Goal: Task Accomplishment & Management: Complete application form

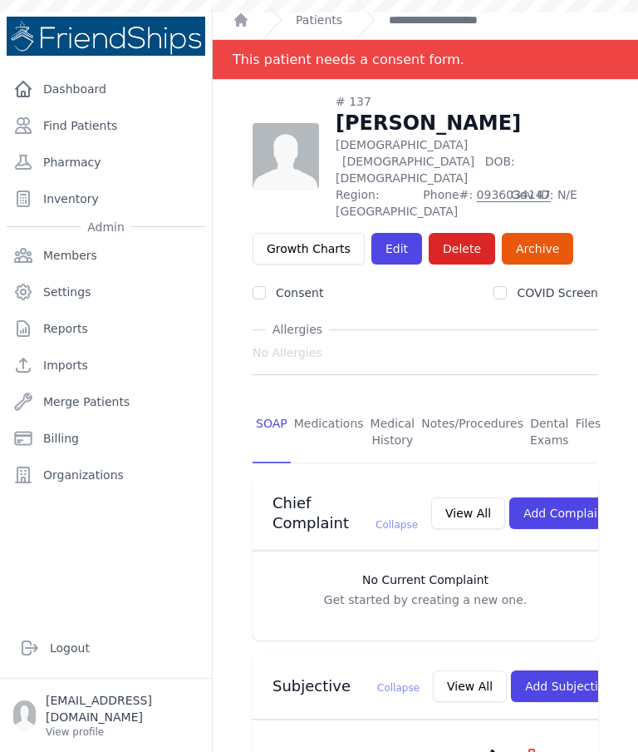
click at [125, 132] on link "Find Patients" at bounding box center [106, 125] width 199 height 33
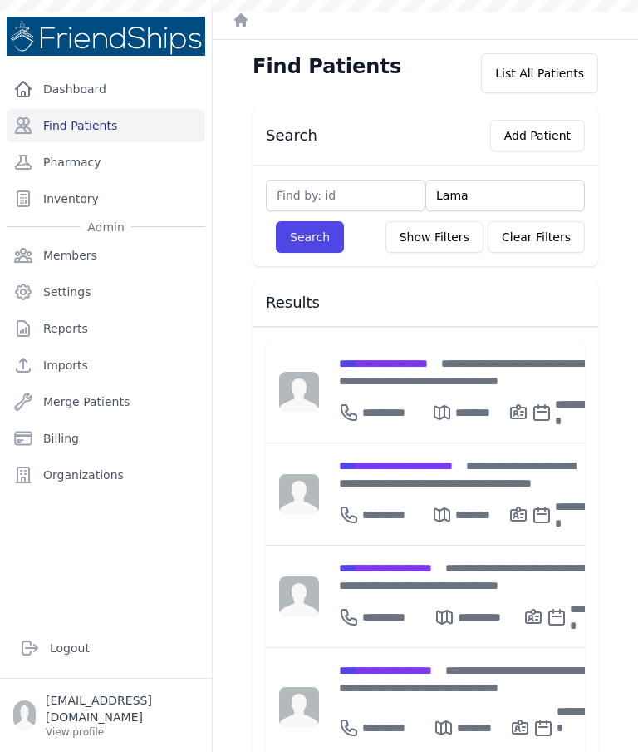
type input "Lama"
click at [317, 269] on div "Search Add Patient Lama Search Show Filters Clear Filters Filter By Age 0-20 21…" at bounding box center [425, 749] width 399 height 1286
click at [314, 243] on button "Search" at bounding box center [310, 237] width 68 height 32
click at [320, 233] on button "Search" at bounding box center [310, 237] width 68 height 32
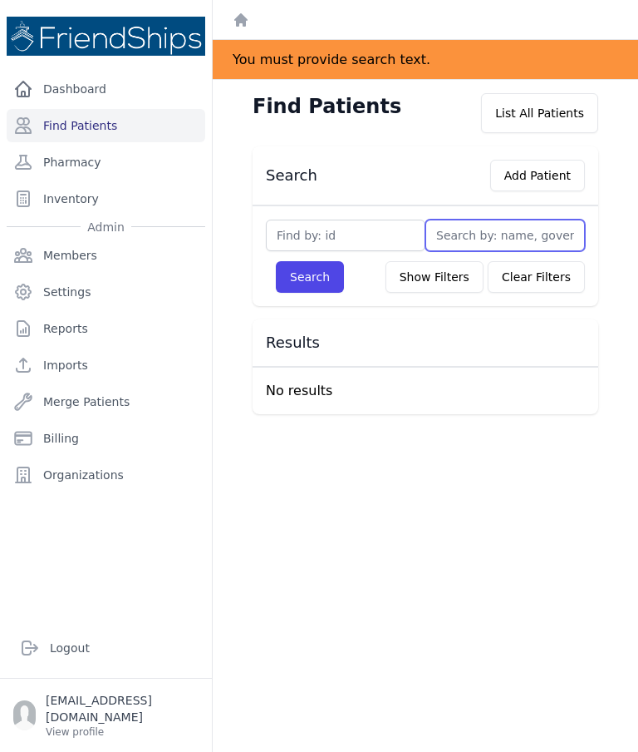
click at [478, 232] on input "text" at bounding box center [506, 235] width 160 height 32
type input "Lama"
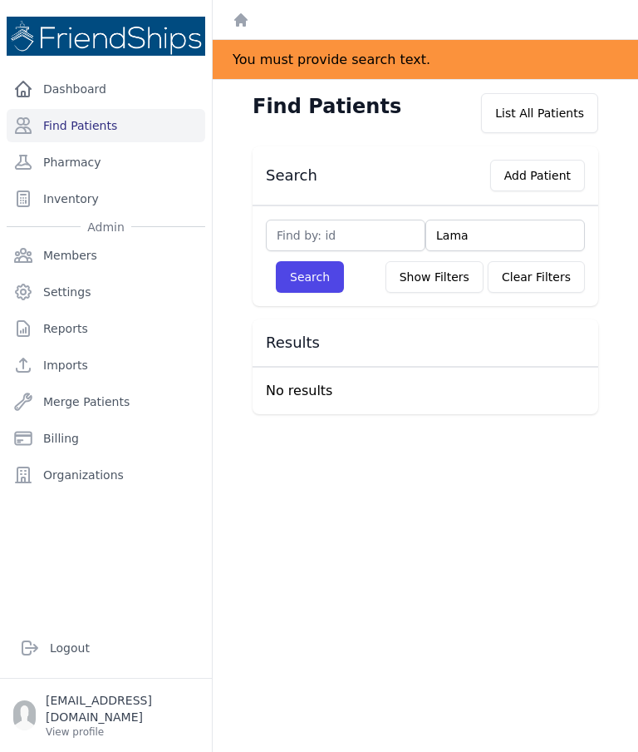
click at [310, 292] on button "Search" at bounding box center [310, 277] width 68 height 32
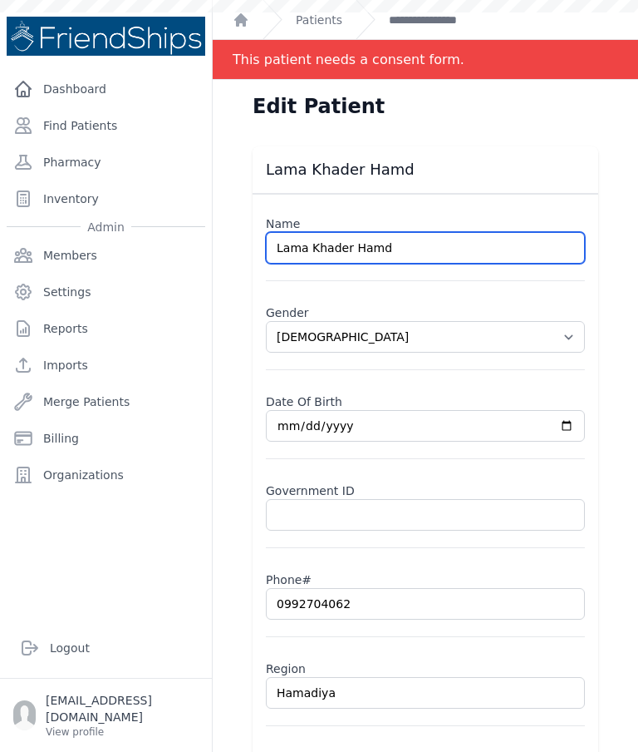
click at [370, 250] on input "Lama Khader Hamd" at bounding box center [425, 248] width 319 height 32
select select "female"
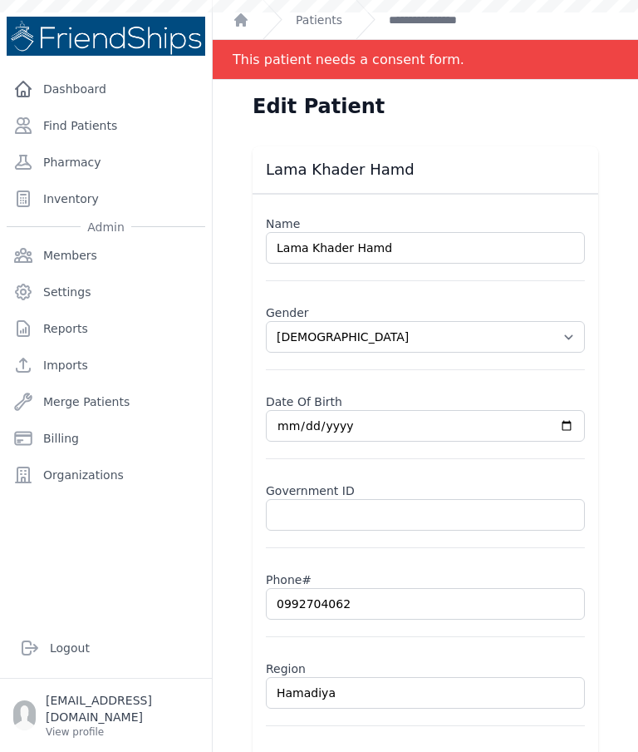
click at [405, 246] on input "Lama Khader Hamd" at bounding box center [425, 248] width 319 height 32
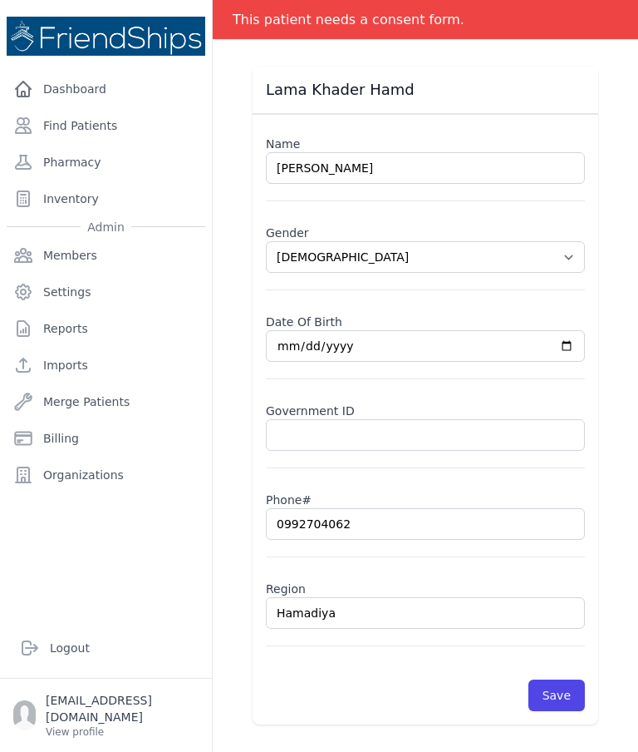
scroll to position [80, 0]
type input "Lama Khader Hamad"
click at [614, 287] on div "Lama Khader Hamd Name Lama Khader Hamad Gender Select Gender Male Female Date O…" at bounding box center [425, 396] width 399 height 658
click at [618, 303] on div "Lama Khader Hamd Name Lama Khader Hamad Gender Select Gender Male Female Date O…" at bounding box center [425, 396] width 399 height 658
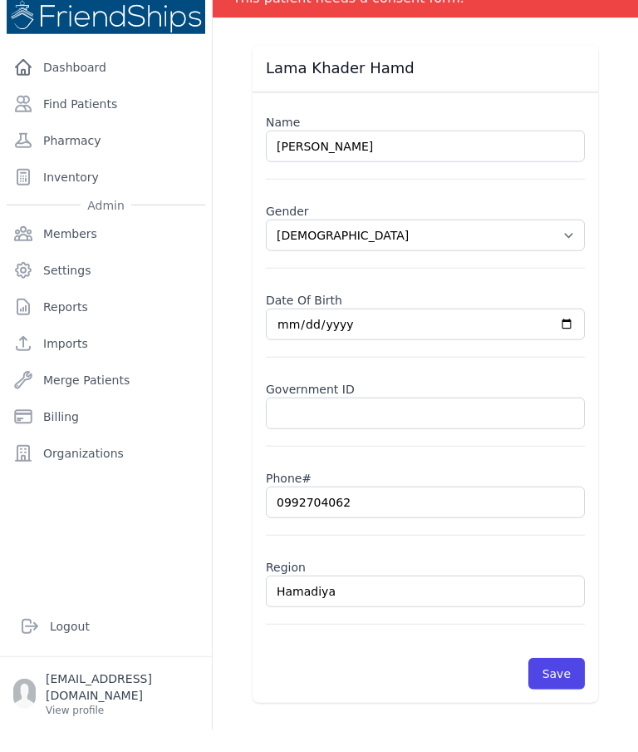
select select "female"
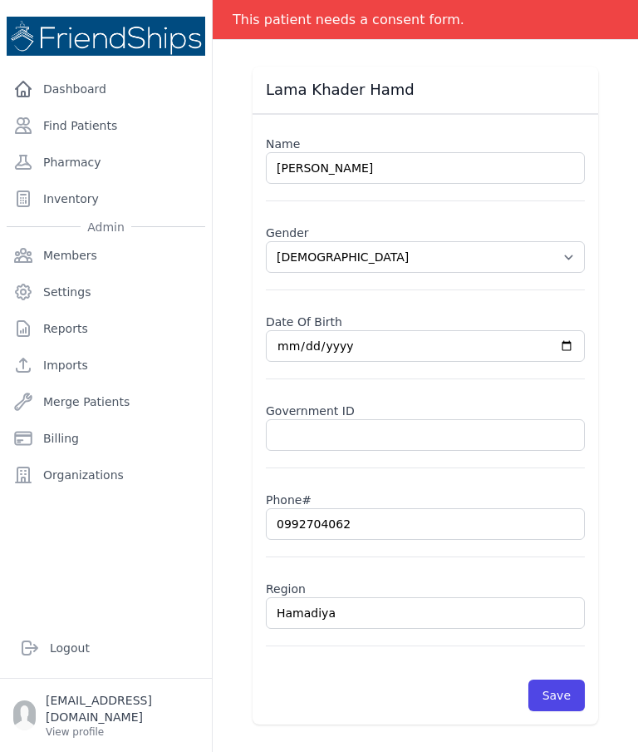
click at [561, 679] on button "Save" at bounding box center [557, 695] width 57 height 32
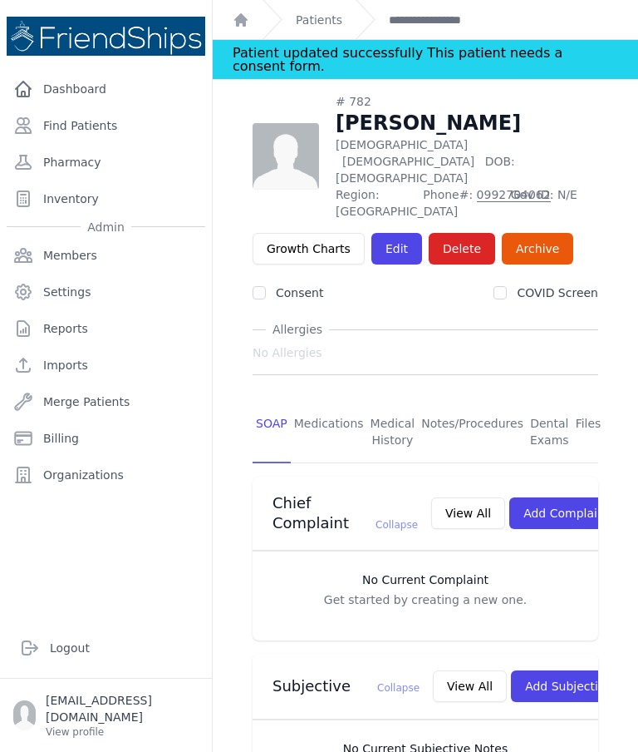
click at [121, 109] on link "Find Patients" at bounding box center [106, 125] width 199 height 33
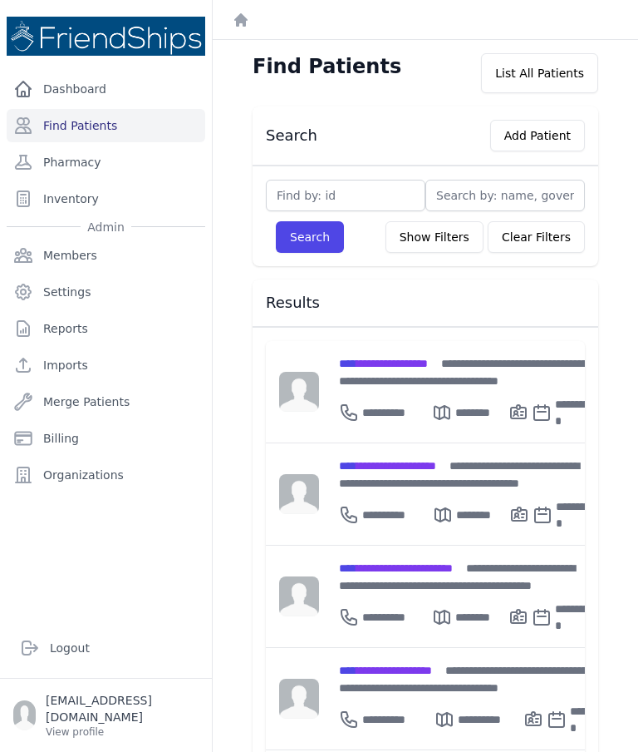
click at [394, 377] on div "**********" at bounding box center [467, 371] width 256 height 35
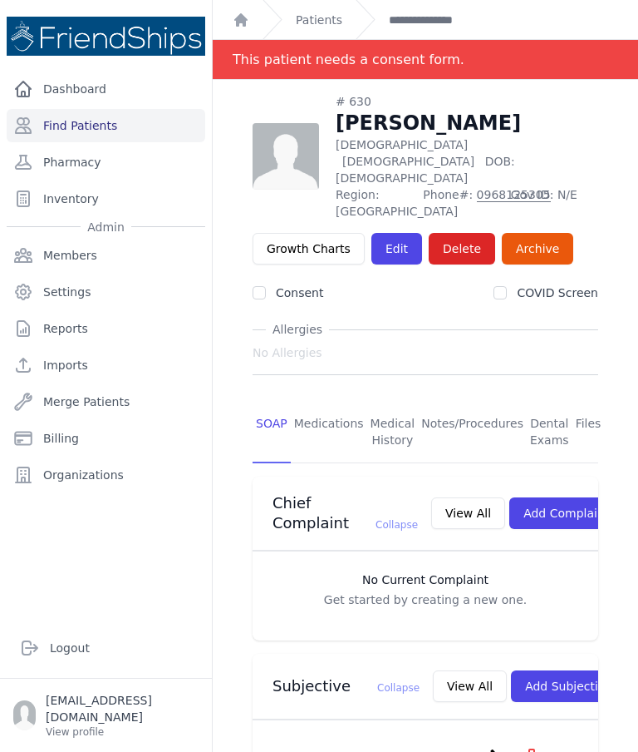
click at [76, 122] on link "Find Patients" at bounding box center [106, 125] width 199 height 33
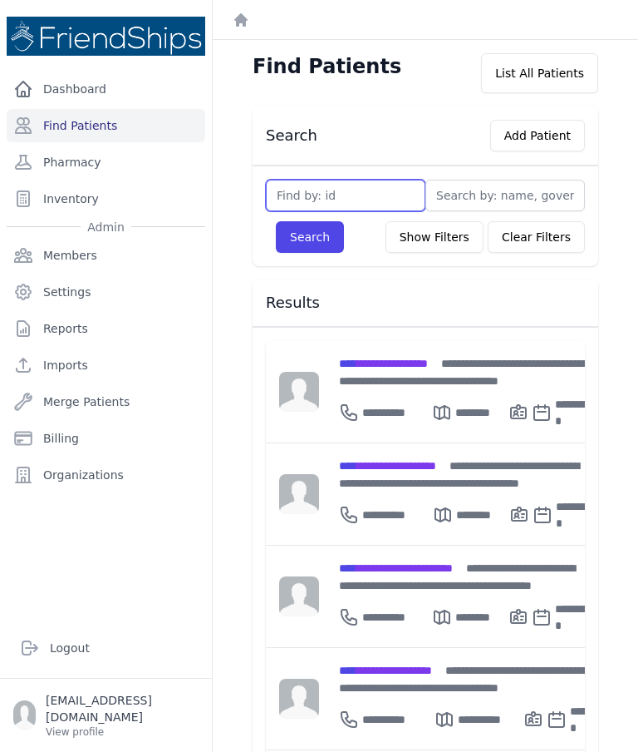
click at [321, 194] on input "text" at bounding box center [346, 196] width 160 height 32
type input "83"
click at [303, 244] on button "Search" at bounding box center [310, 237] width 68 height 32
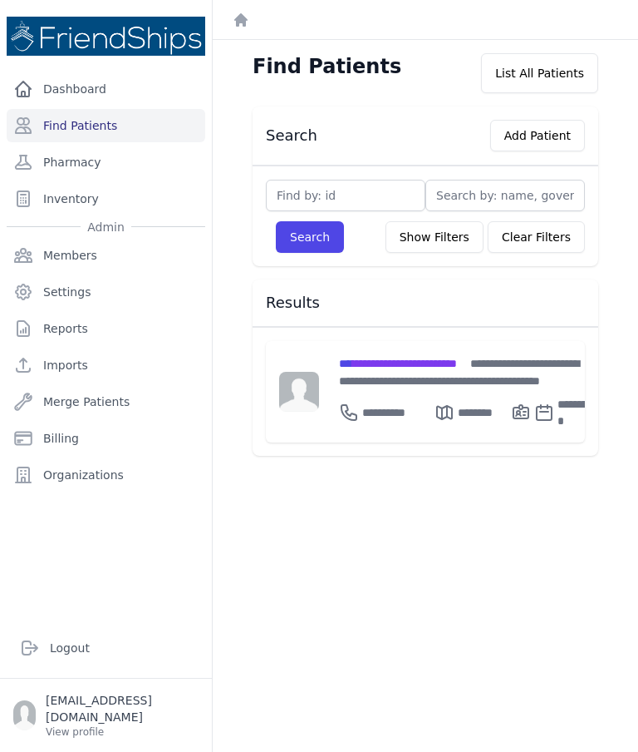
click at [395, 375] on span "**********" at bounding box center [459, 371] width 240 height 29
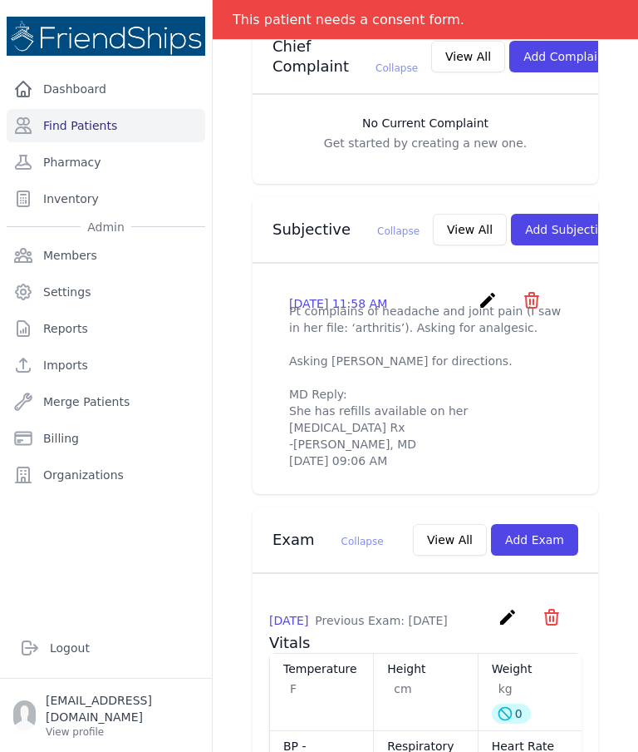
scroll to position [481, 0]
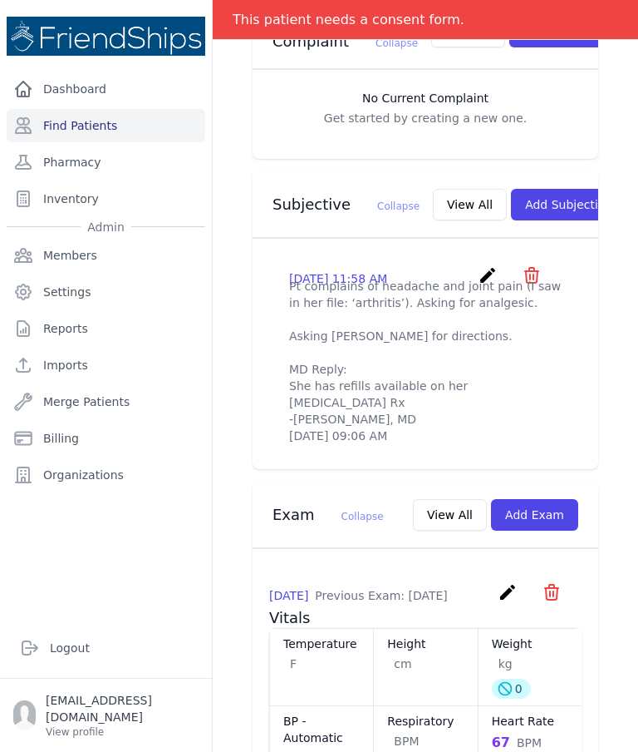
click at [556, 511] on button "Add Exam" at bounding box center [534, 515] width 87 height 32
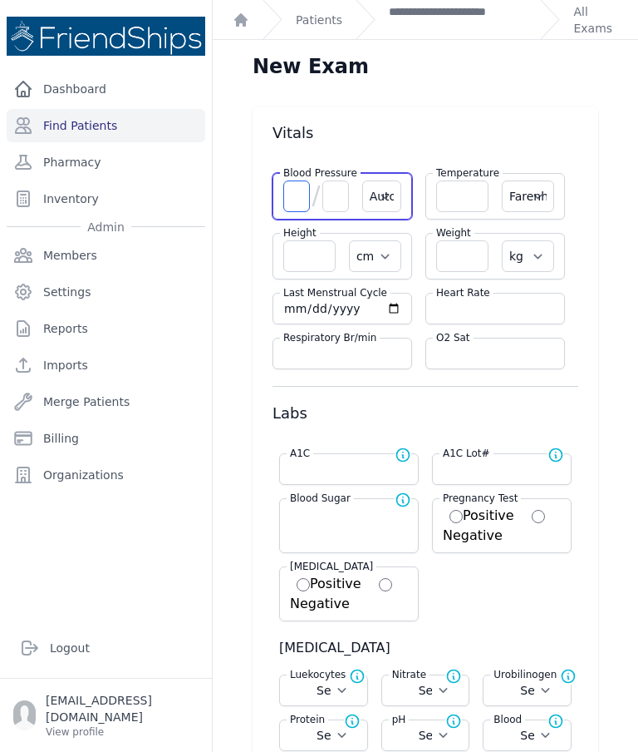
click at [291, 188] on input "number" at bounding box center [296, 196] width 27 height 32
type input "109"
click at [339, 205] on input "number" at bounding box center [336, 196] width 27 height 32
select select "Automatic"
select select "F"
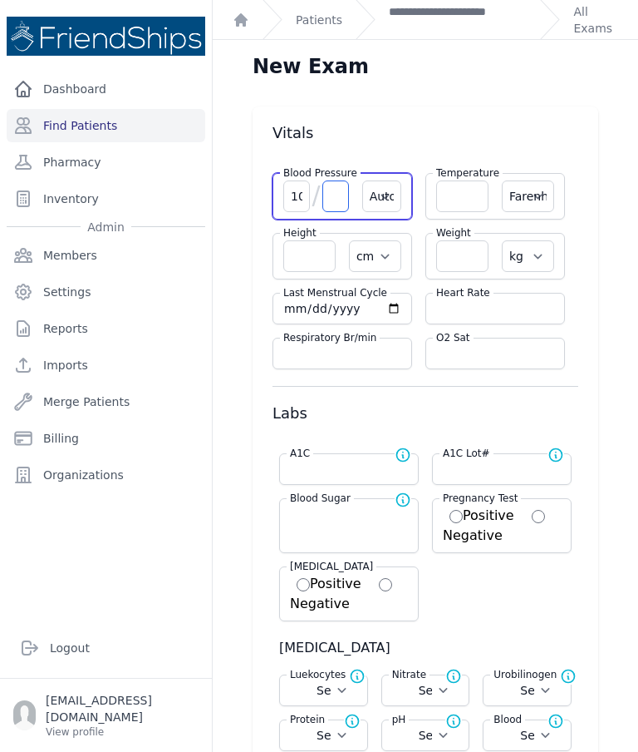
select select "cm"
select select "kg"
select select
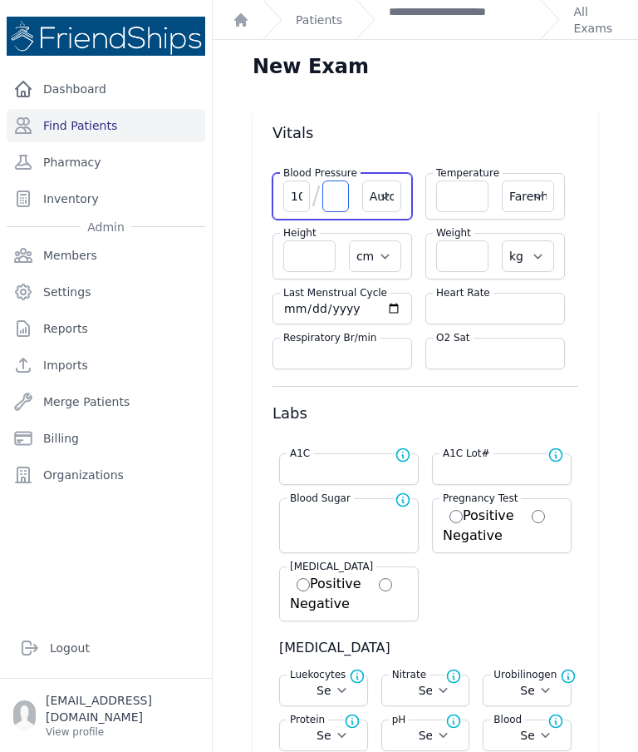
select select
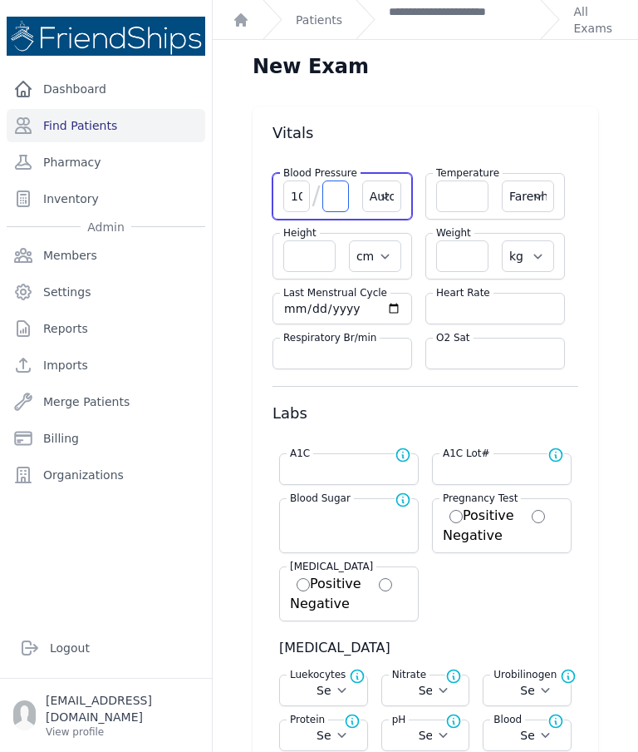
select select
type input "67"
click at [301, 190] on input "109" at bounding box center [296, 196] width 27 height 32
type input "1"
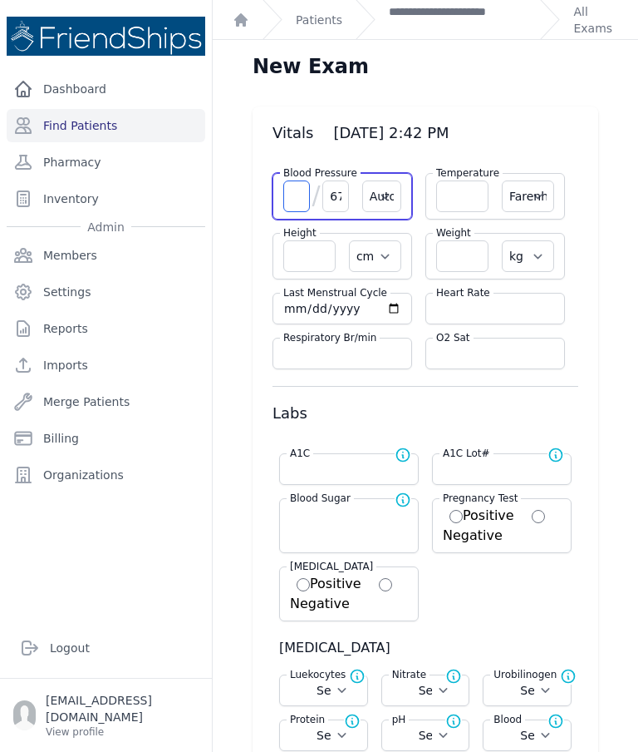
select select "Automatic"
select select "F"
select select "cm"
select select "kg"
select select
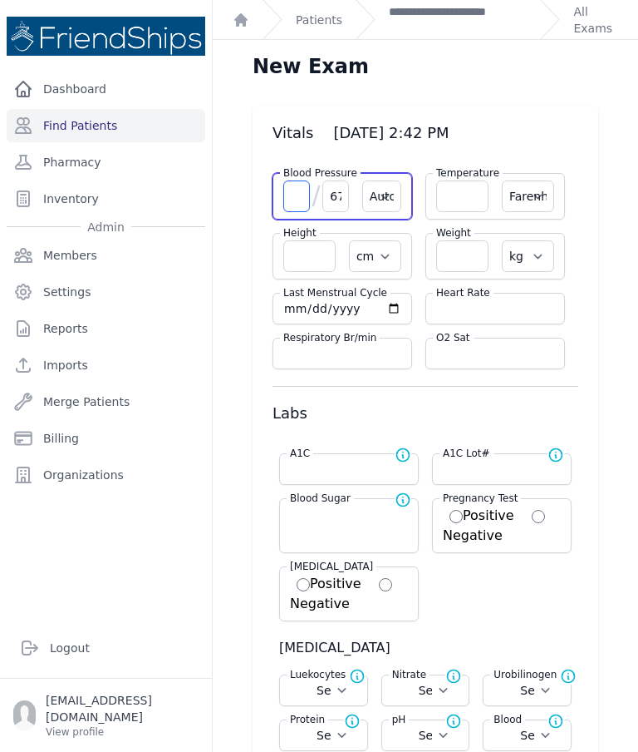
select select
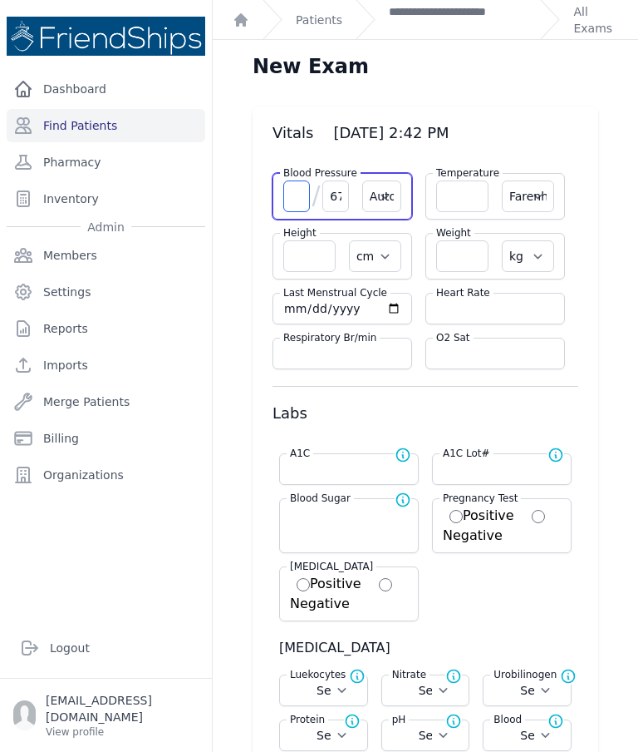
select select
type input "91"
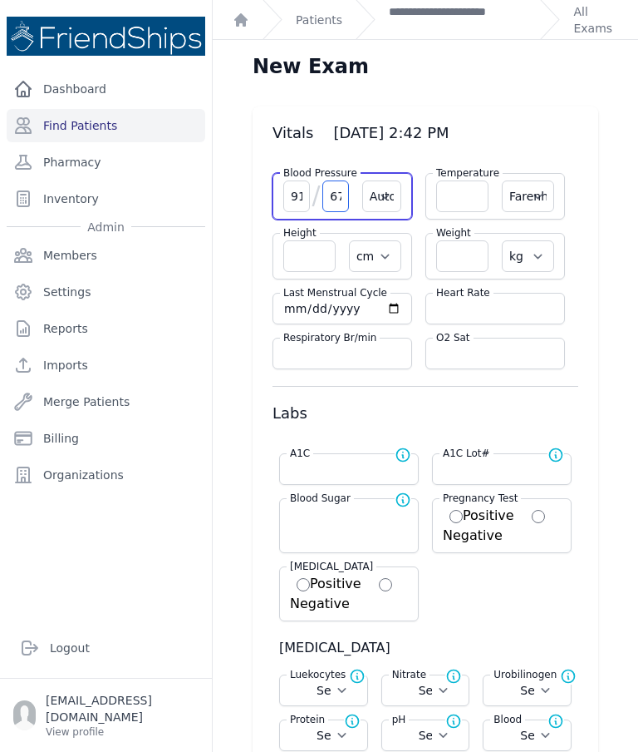
click at [343, 210] on input "67" at bounding box center [336, 196] width 27 height 32
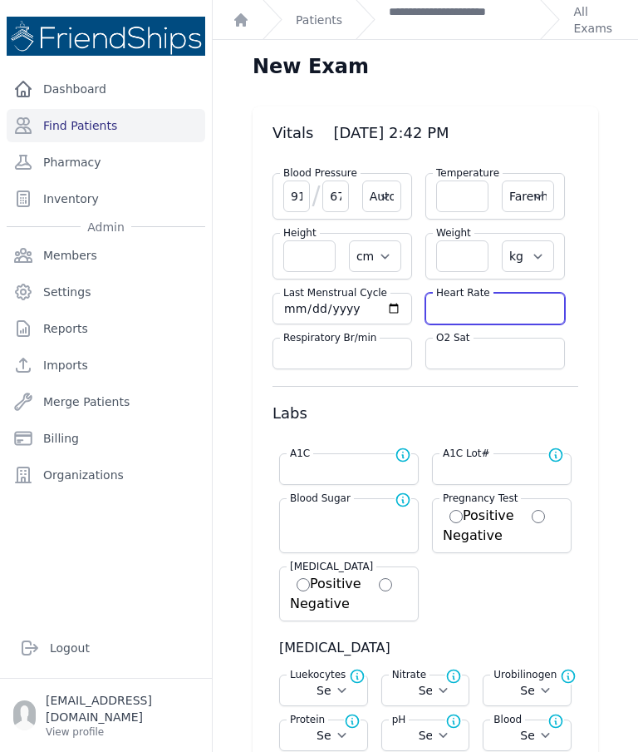
click at [482, 309] on input "number" at bounding box center [495, 308] width 118 height 17
select select "Automatic"
select select "F"
select select "cm"
select select "kg"
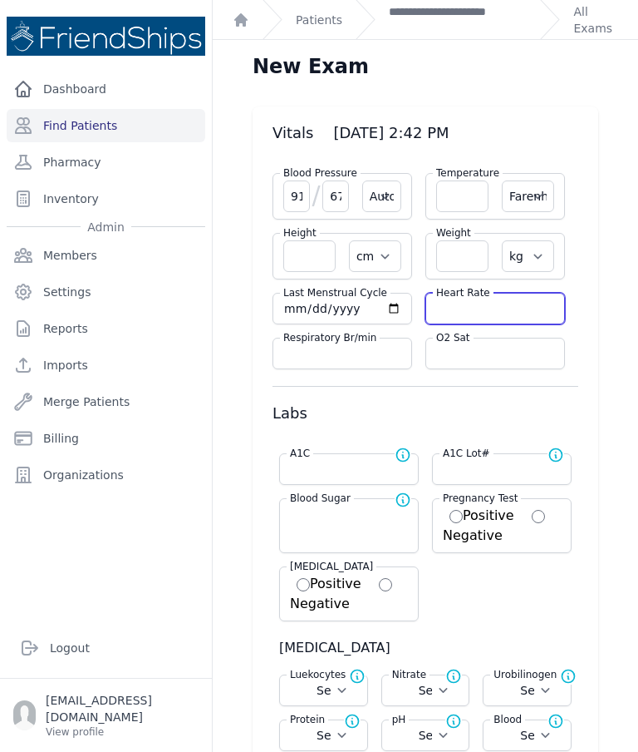
select select
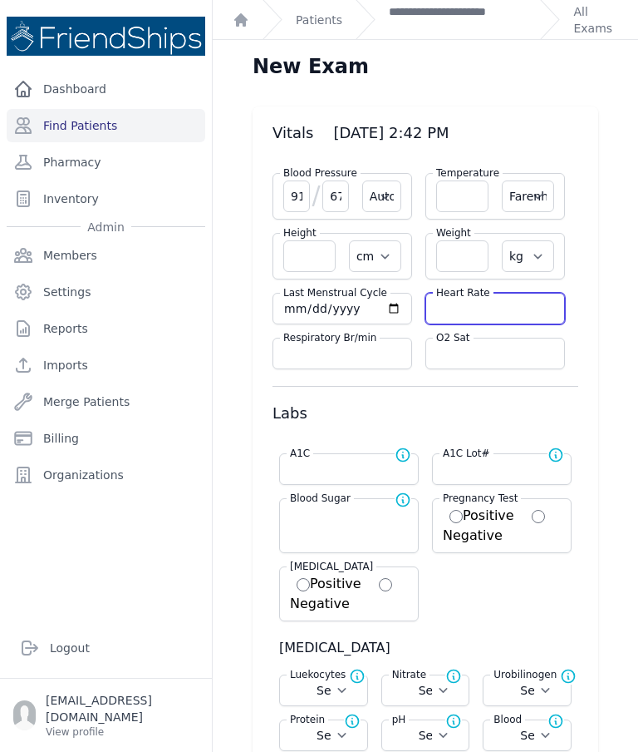
select select
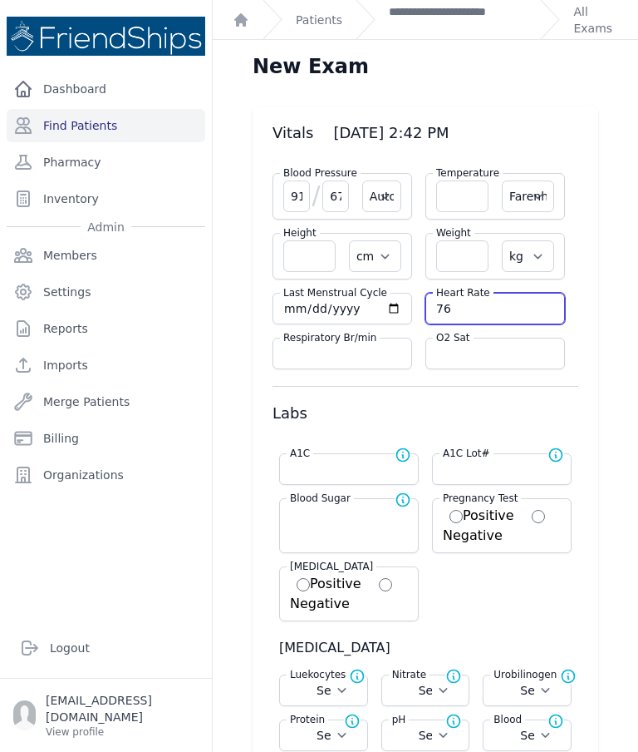
type input "76"
click at [458, 211] on input "number" at bounding box center [462, 196] width 52 height 32
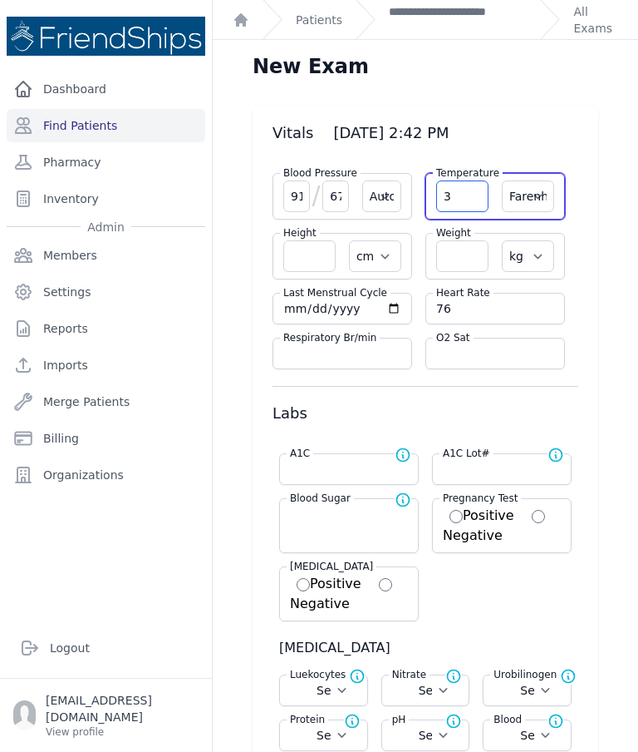
type input "36"
select select "Automatic"
select select "F"
select select "cm"
select select "kg"
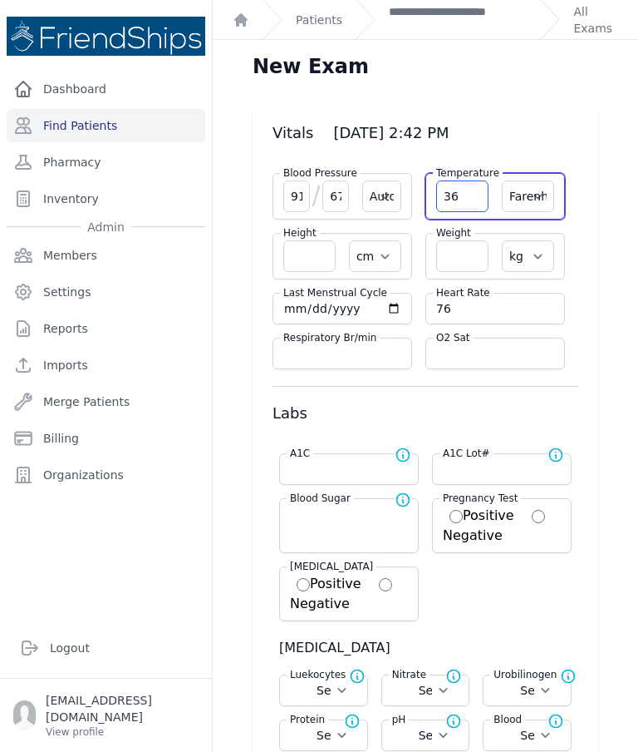
select select
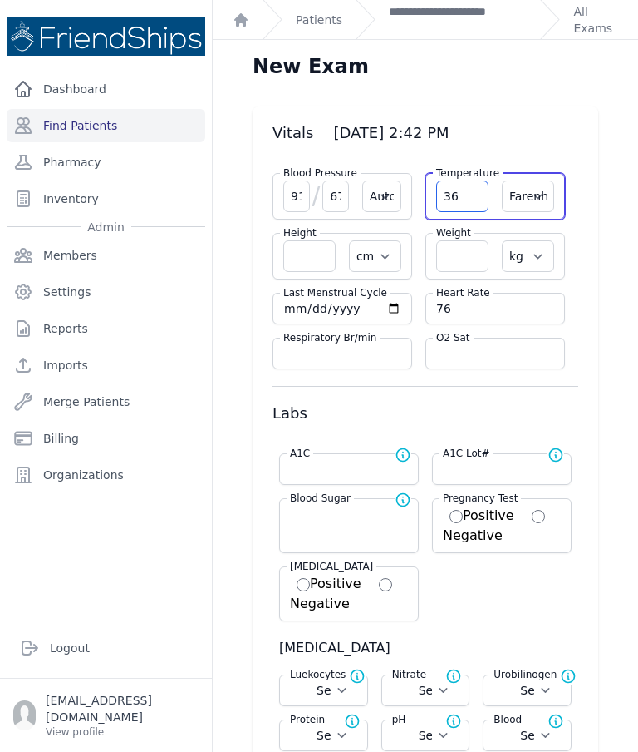
select select
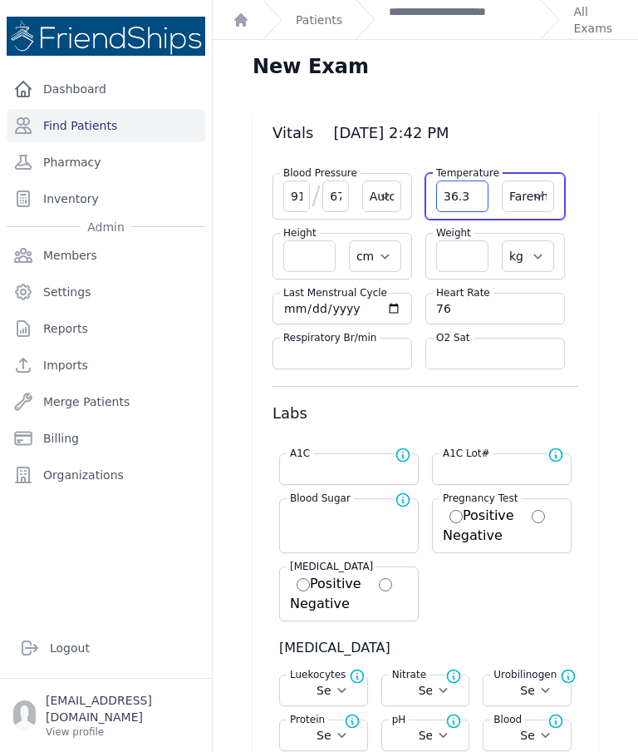
type input "36.3"
click at [535, 190] on select "Farenheit Celcius" at bounding box center [528, 196] width 52 height 32
select select "C"
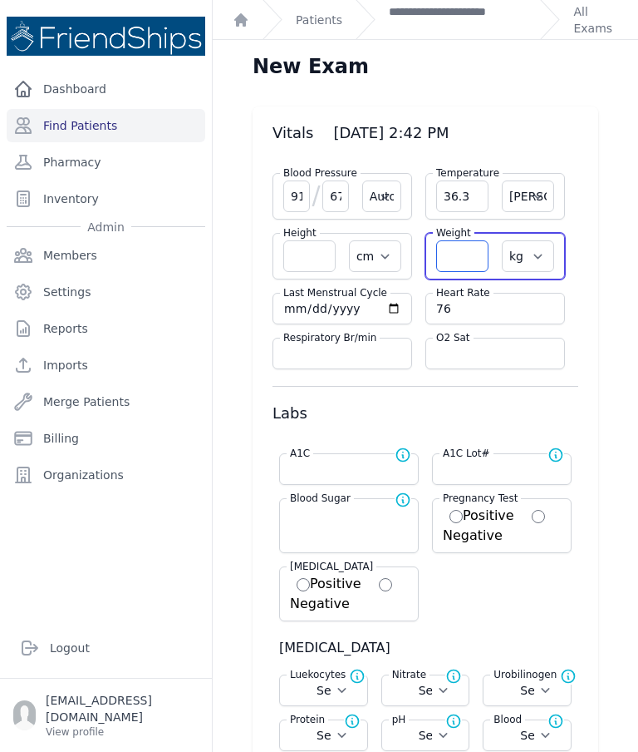
click at [477, 255] on input "number" at bounding box center [462, 256] width 52 height 32
type input "71"
select select "Automatic"
select select "cm"
select select "kg"
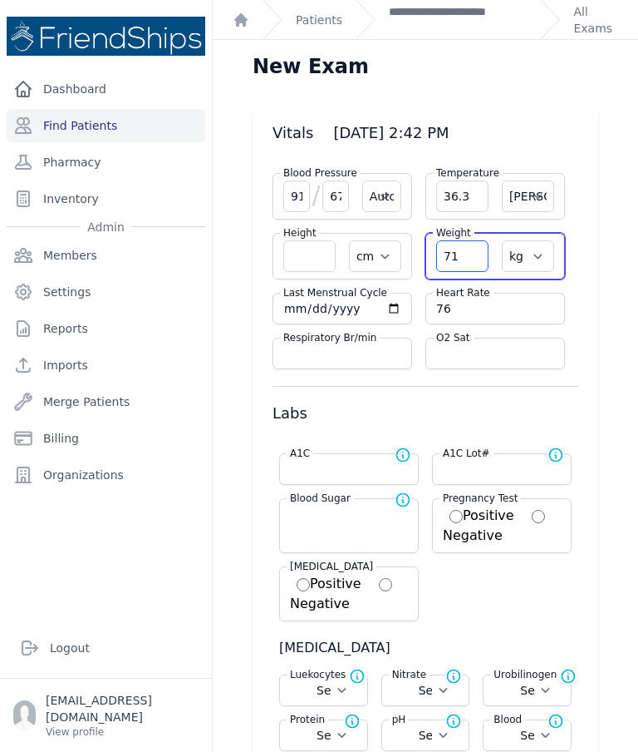
select select
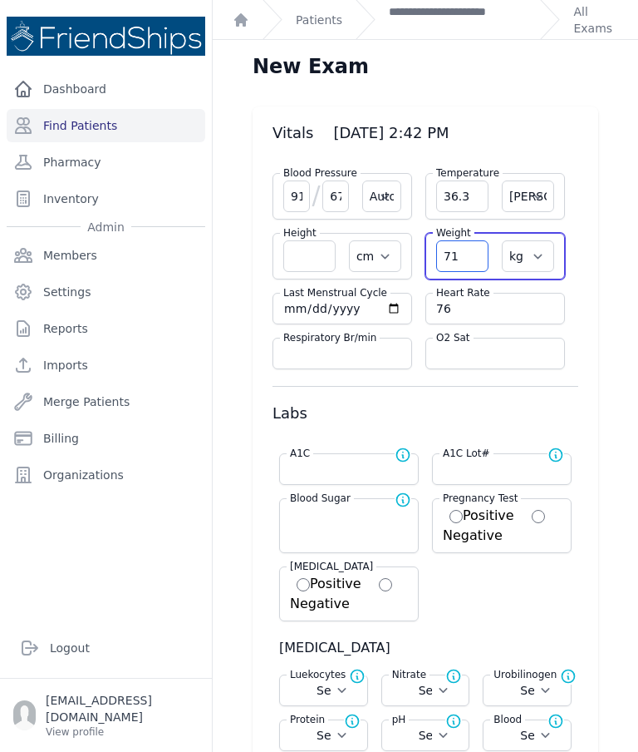
select select
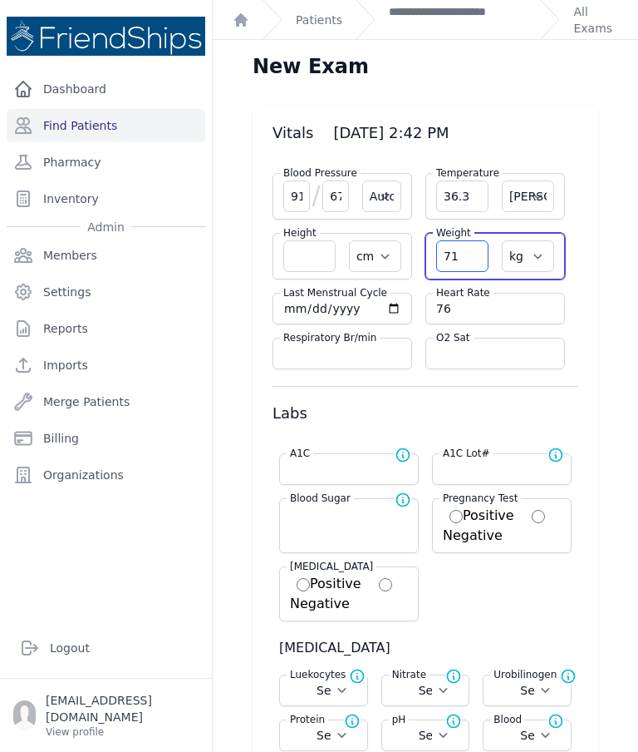
type input "71.8"
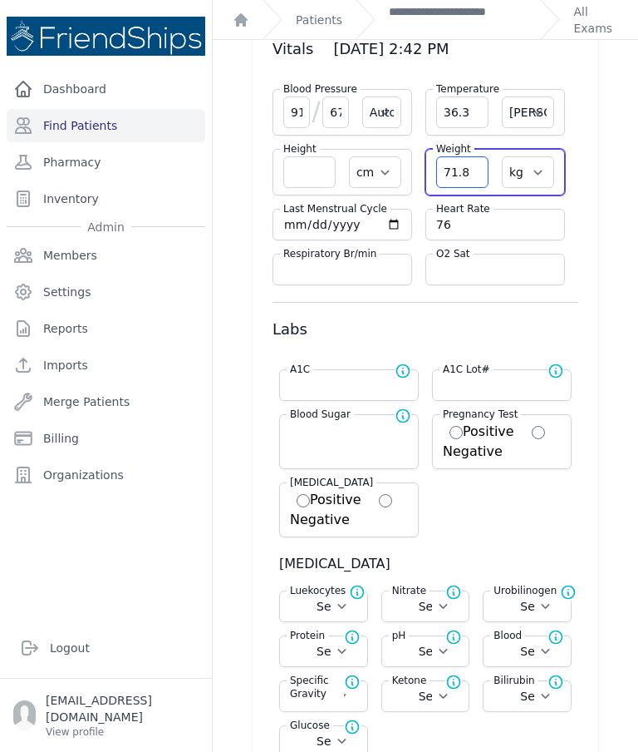
select select "Automatic"
select select "C"
select select "cm"
select select "kg"
select select
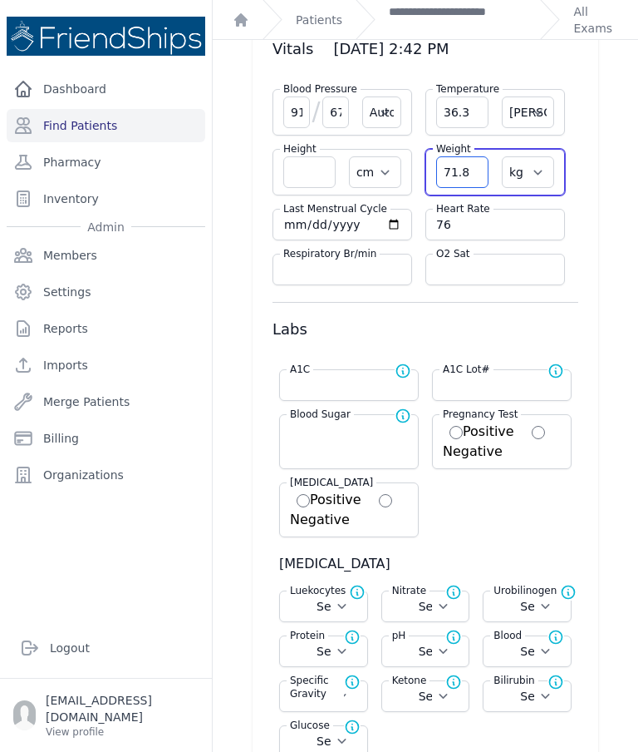
select select
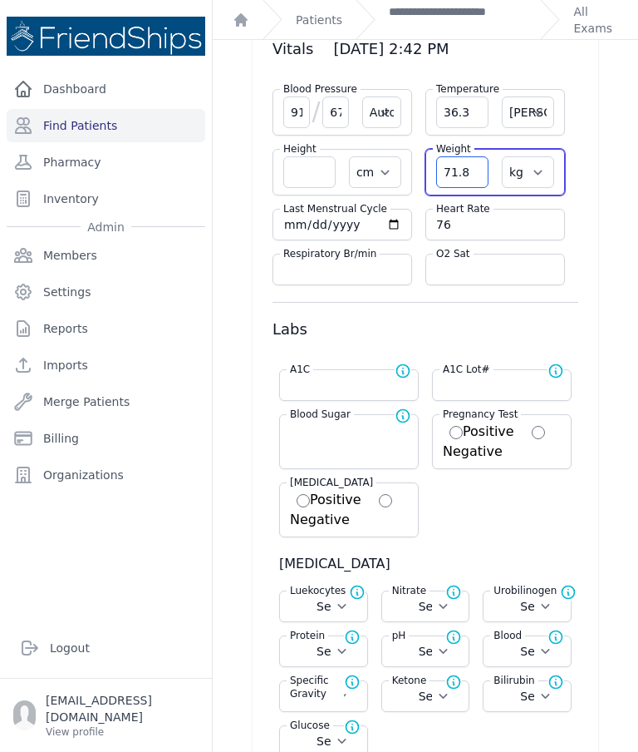
select select
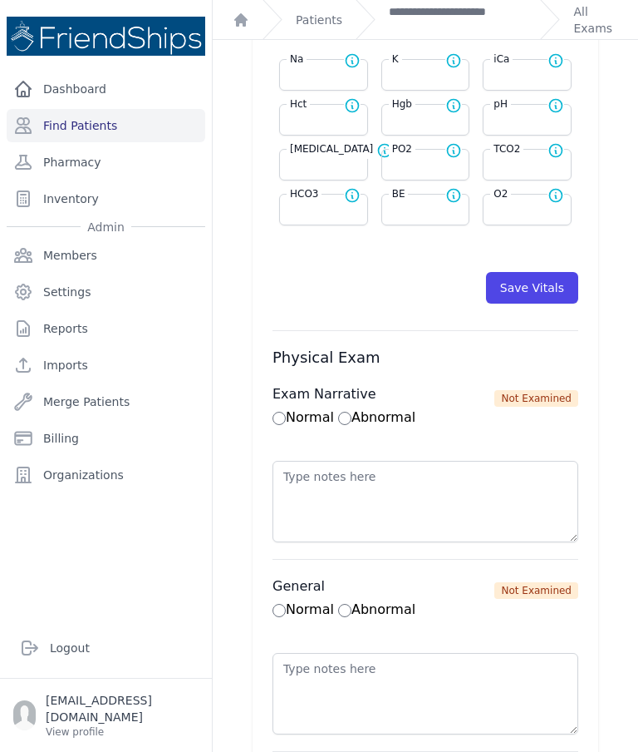
scroll to position [869, 0]
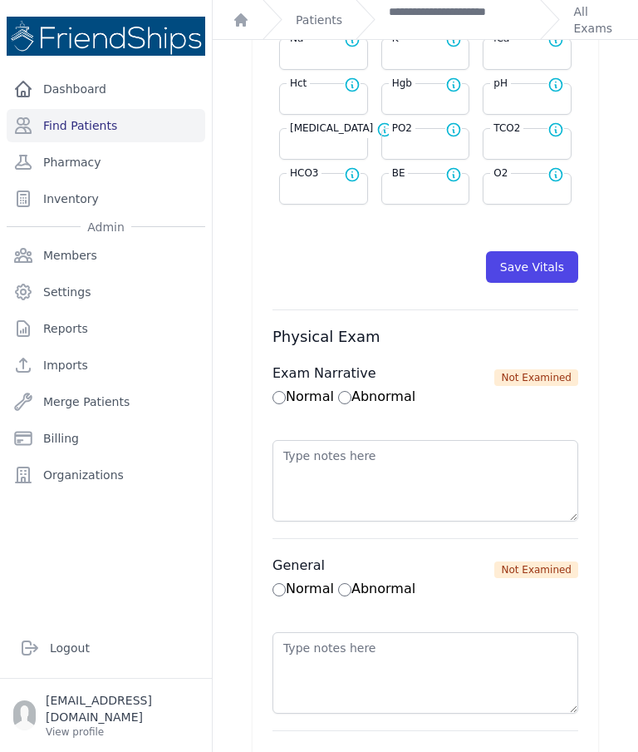
type input "71.8"
click at [541, 272] on button "Save Vitals" at bounding box center [532, 267] width 92 height 32
select select "Automatic"
select select "cm"
select select "kg"
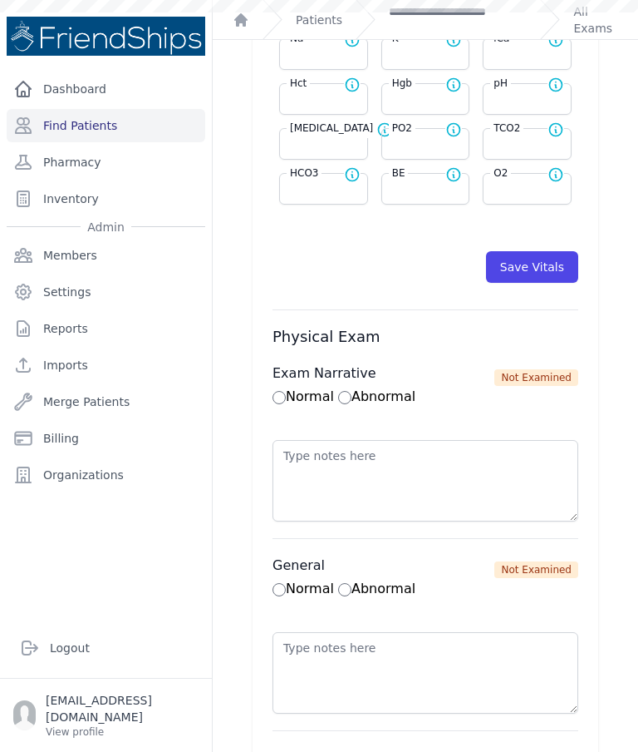
select select
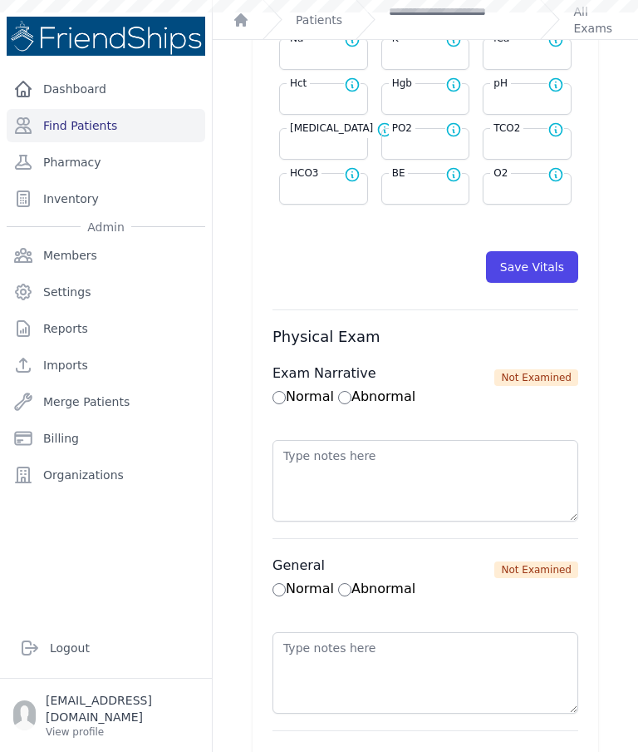
select select
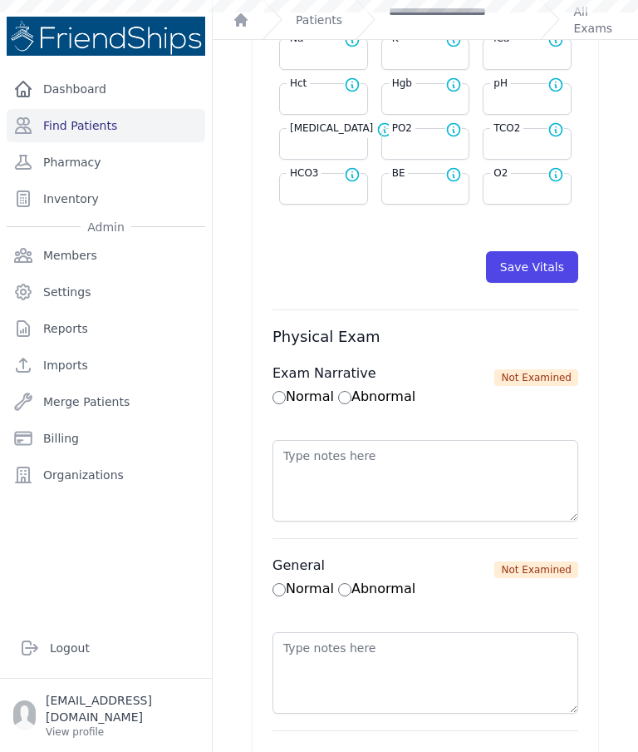
scroll to position [0, 0]
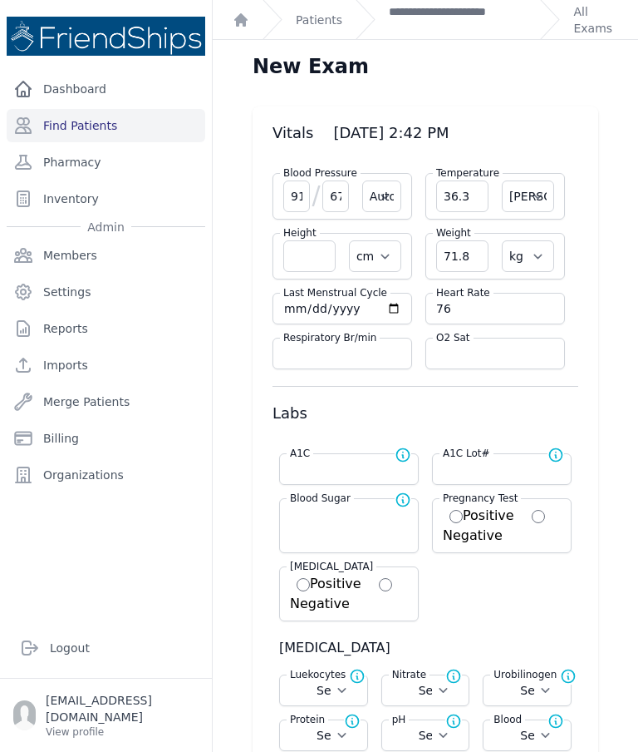
click at [441, 36] on link "**********" at bounding box center [458, 19] width 138 height 33
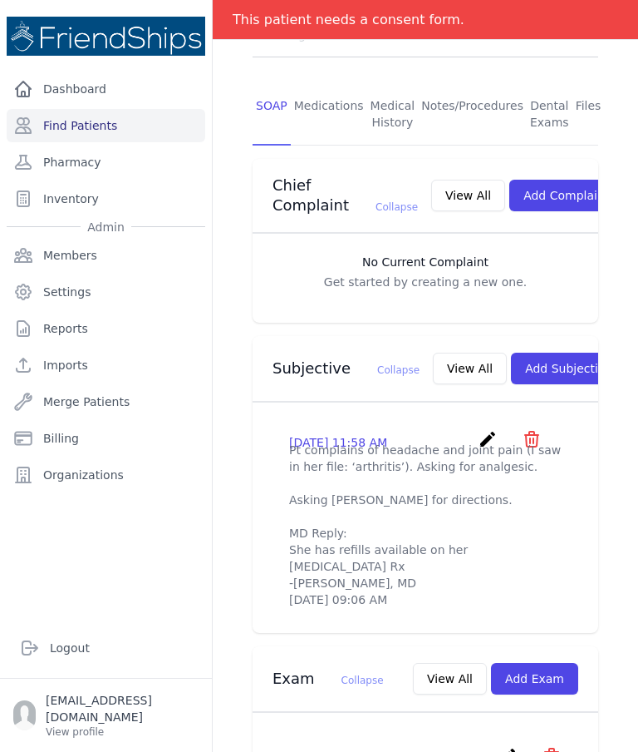
scroll to position [318, 0]
click at [526, 366] on button "Add Subjective" at bounding box center [569, 368] width 116 height 32
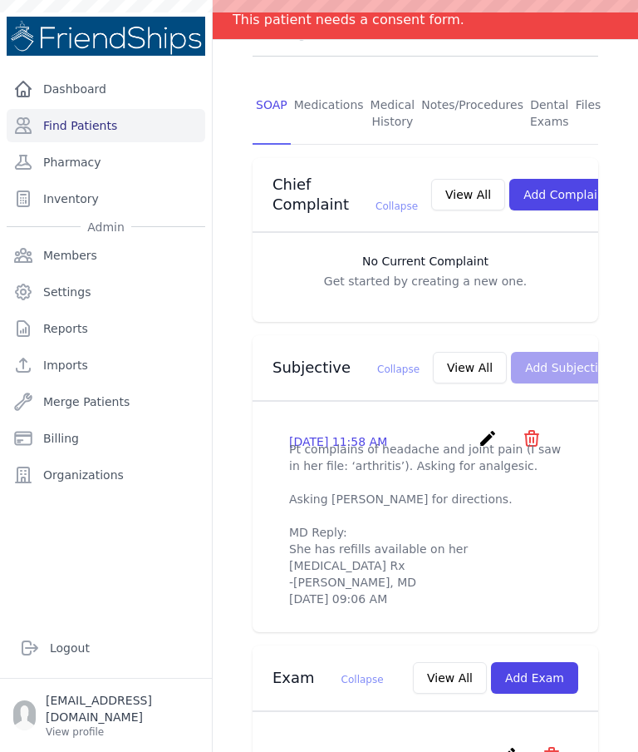
scroll to position [0, 0]
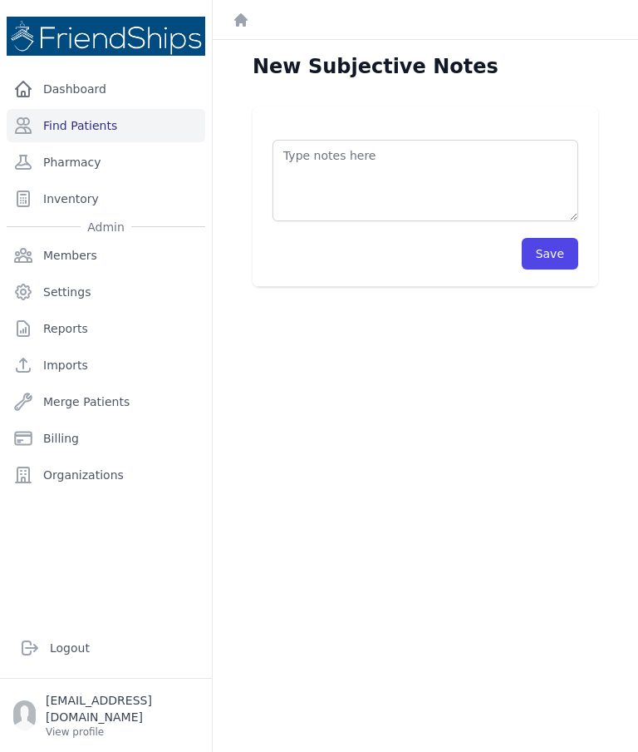
click at [453, 169] on textarea at bounding box center [426, 180] width 306 height 81
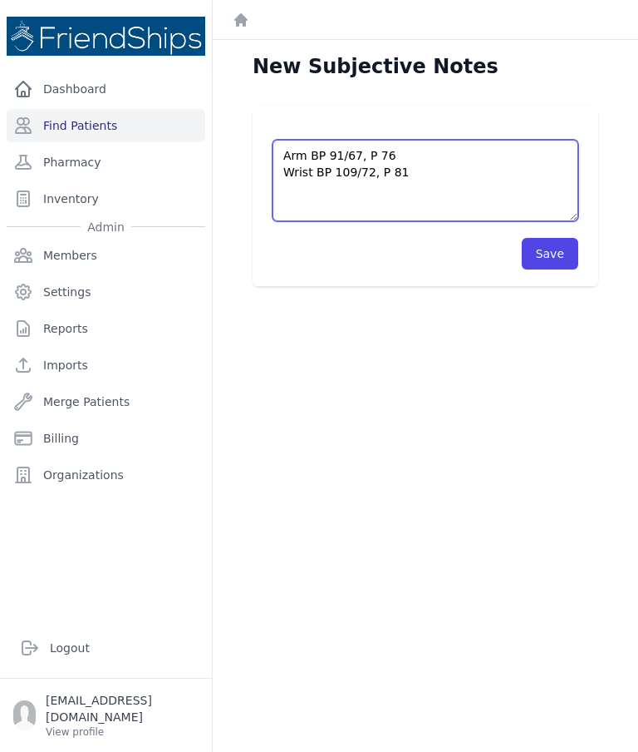
type textarea "Arm BP 91/67, P 76 Wrist BP 109/72, P 81"
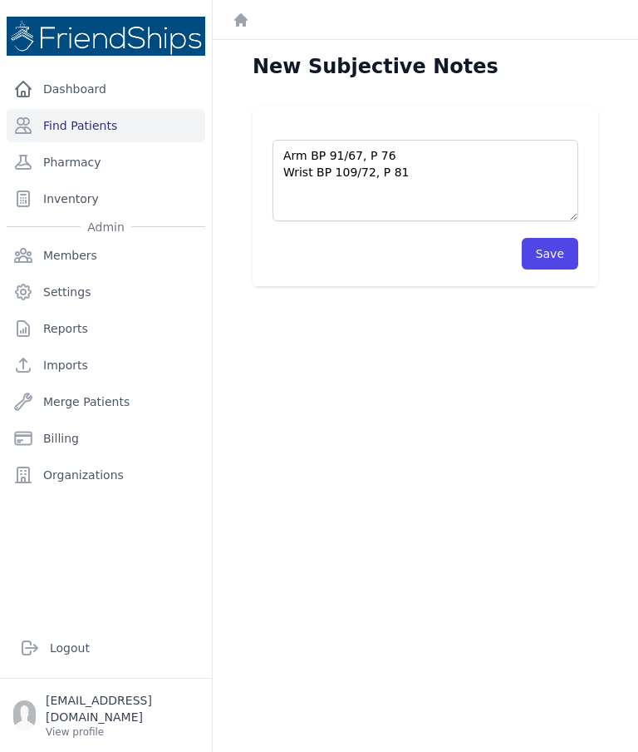
click at [561, 250] on button "Save" at bounding box center [550, 254] width 57 height 32
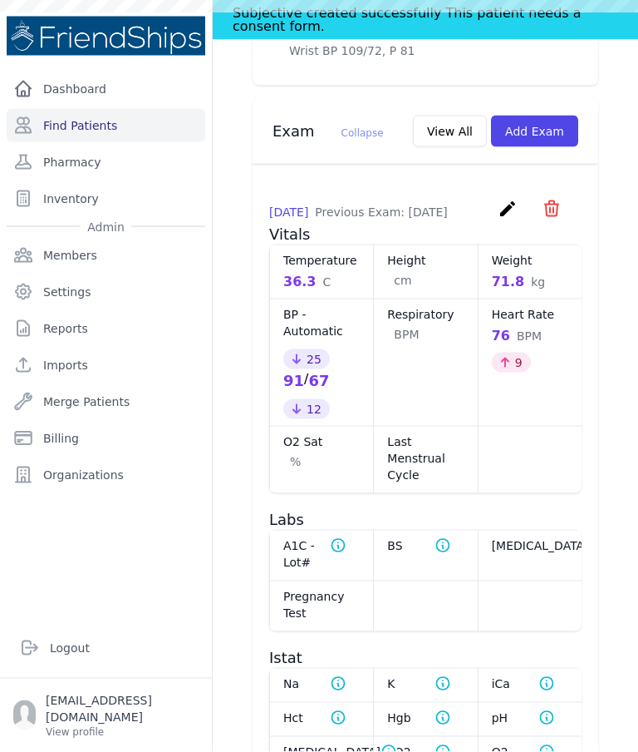
scroll to position [774, 0]
click at [139, 133] on link "Find Patients" at bounding box center [106, 125] width 199 height 33
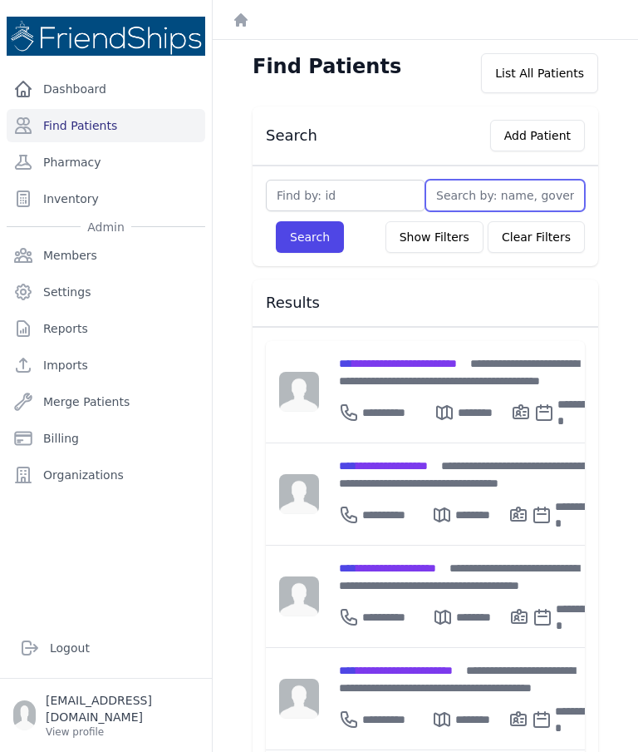
click at [471, 192] on input "text" at bounding box center [506, 196] width 160 height 32
type input "Zaal"
click at [325, 233] on button "Search" at bounding box center [310, 237] width 68 height 32
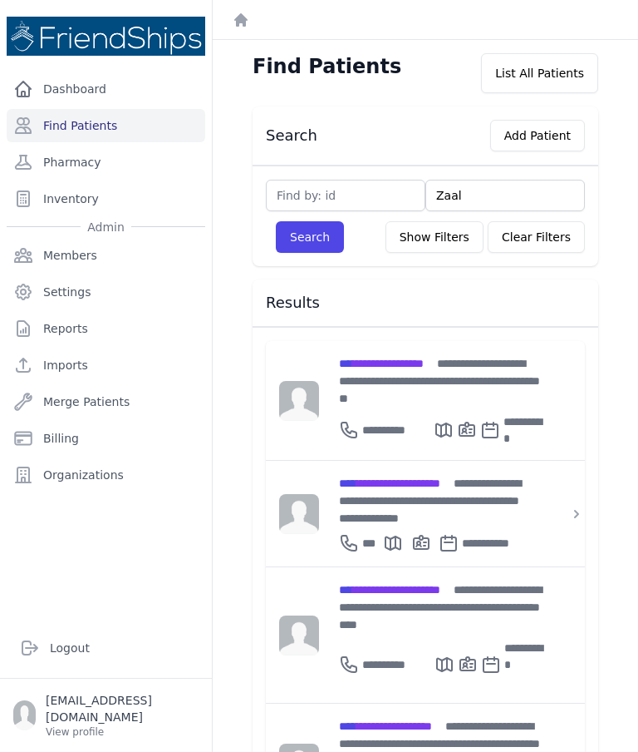
click at [389, 382] on div "**********" at bounding box center [441, 380] width 205 height 52
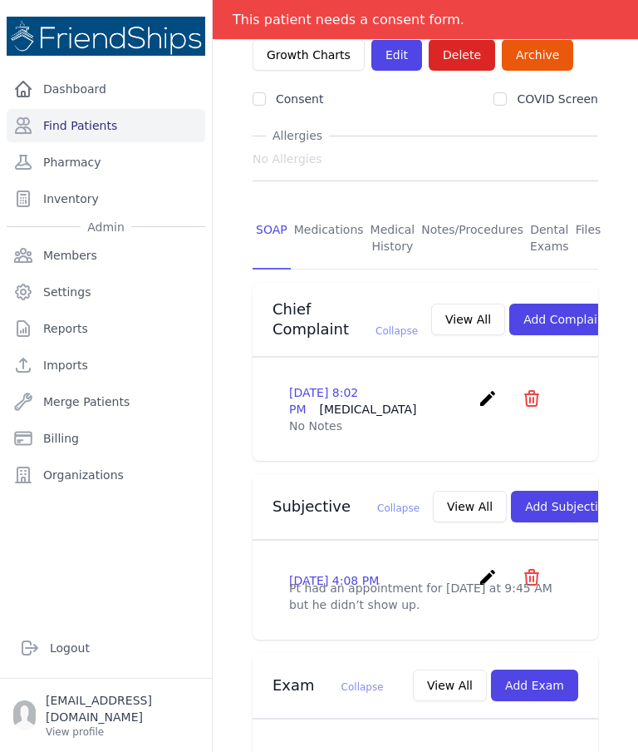
scroll to position [237, 0]
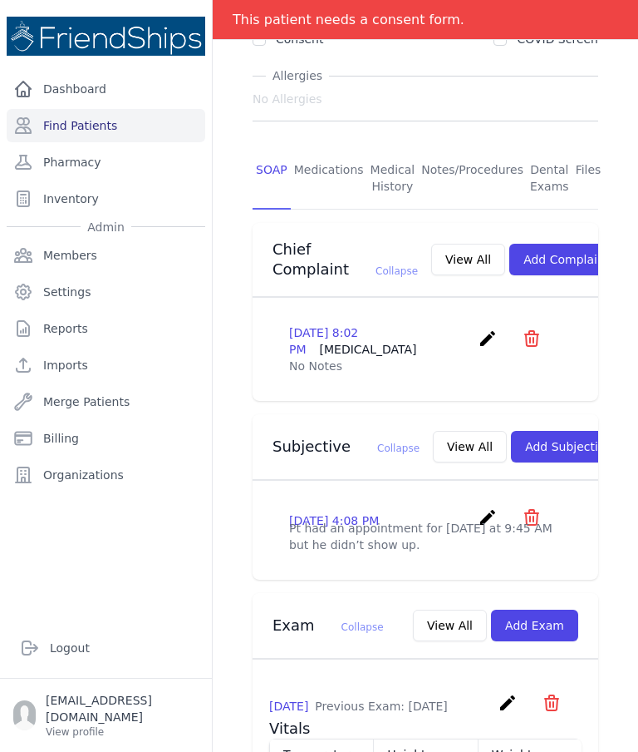
click at [433, 436] on button "View All" at bounding box center [470, 447] width 74 height 32
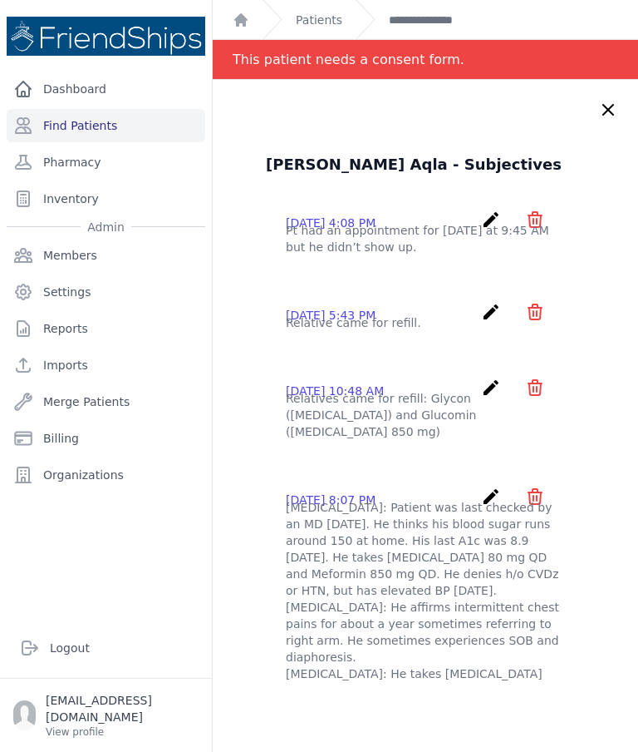
scroll to position [0, 0]
click at [604, 97] on div "[PERSON_NAME] Aqla - Subjectives [DATE] 4:08 PM create ​ Delete subjective - Pt…" at bounding box center [426, 456] width 426 height 752
click at [613, 115] on icon at bounding box center [609, 110] width 10 height 10
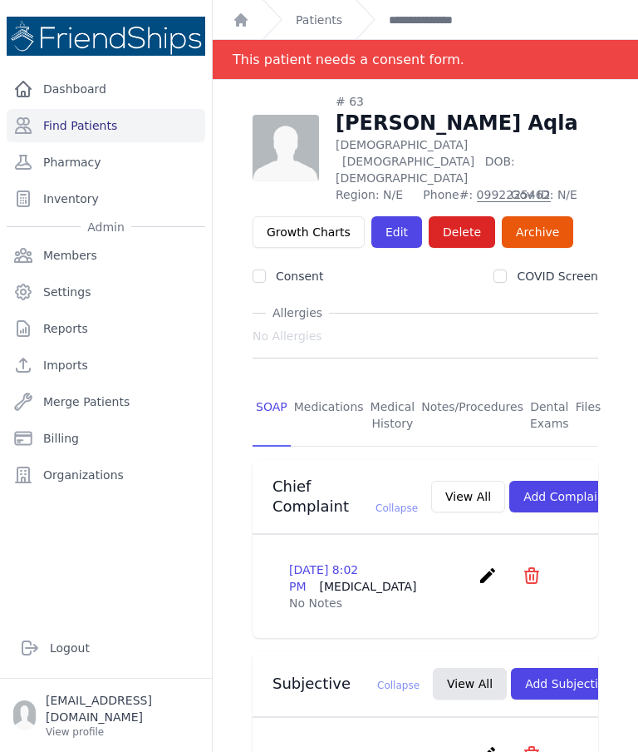
click at [139, 119] on link "Find Patients" at bounding box center [106, 125] width 199 height 33
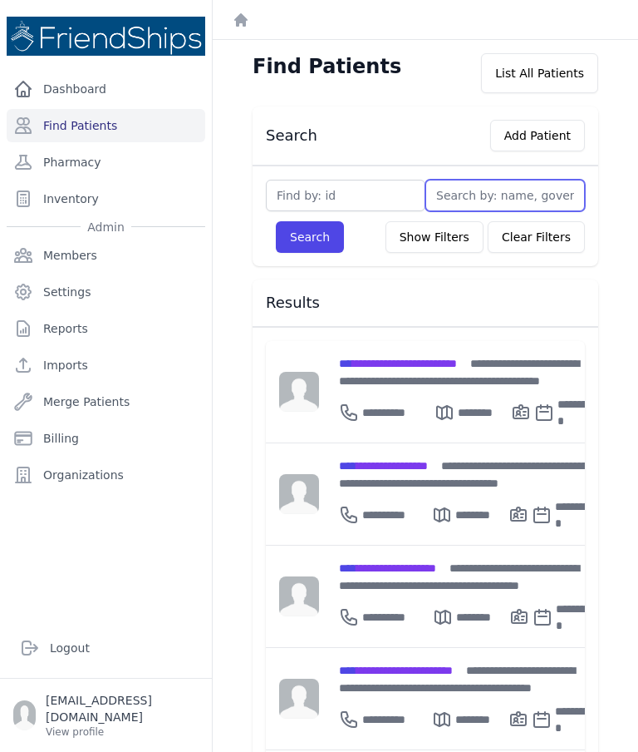
click at [473, 200] on input "text" at bounding box center [506, 196] width 160 height 32
type input "Isr"
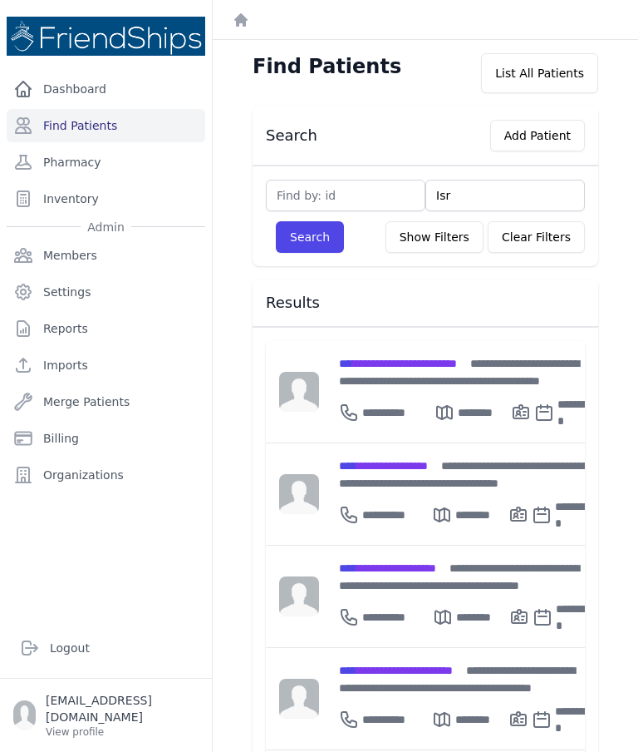
type input "Isri"
click at [312, 247] on button "Search" at bounding box center [310, 237] width 68 height 32
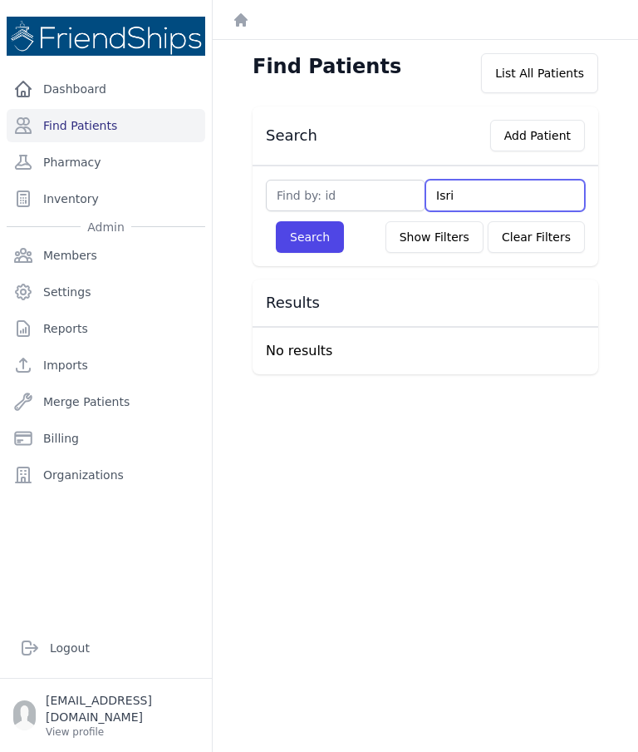
click at [472, 203] on input "Isri" at bounding box center [506, 196] width 160 height 32
type input "I"
type input "Ysr"
type input "Ysri"
click at [319, 247] on button "Search" at bounding box center [310, 237] width 68 height 32
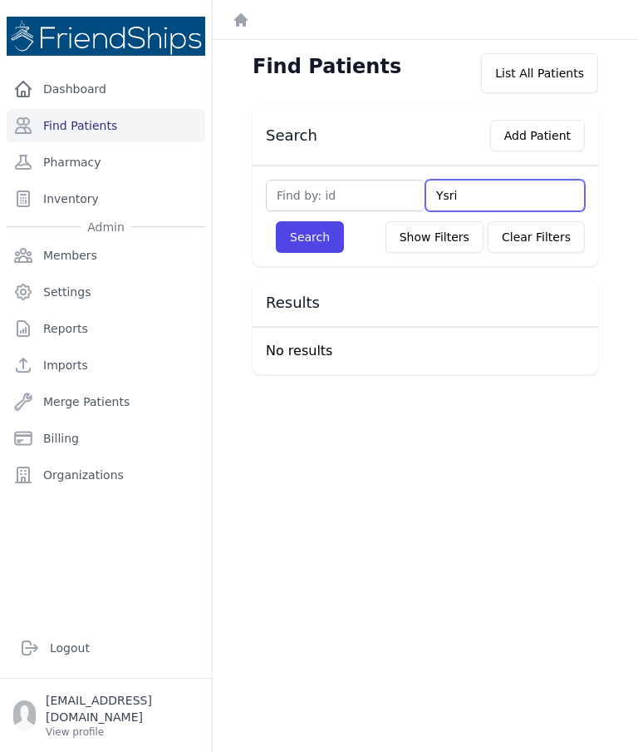
click at [505, 185] on input "Ysri" at bounding box center [506, 196] width 160 height 32
click at [496, 204] on input "Ysri" at bounding box center [506, 196] width 160 height 32
type input "Y"
type input "Aq"
type input "Aql"
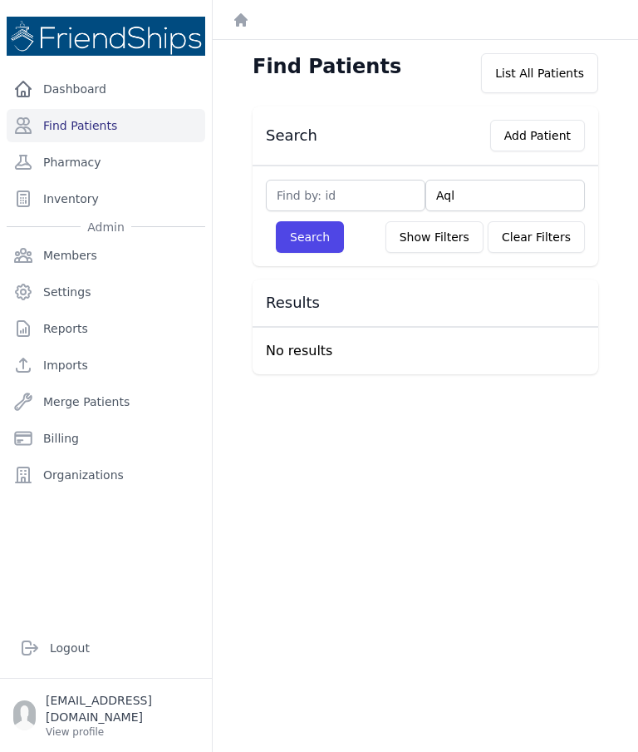
type input "Aqla"
click at [323, 232] on button "Search" at bounding box center [310, 237] width 68 height 32
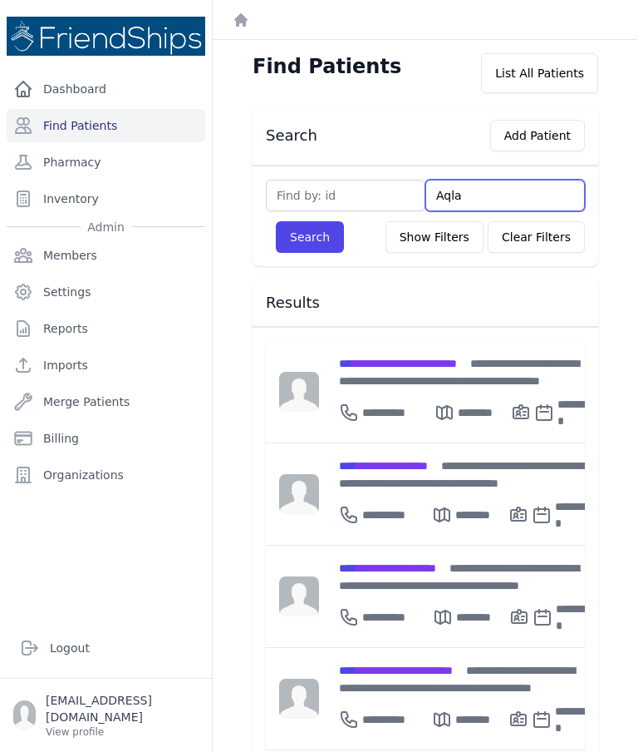
click at [468, 180] on input "Aqla" at bounding box center [506, 196] width 160 height 32
type input "A"
type input "Ah"
type input "Ahm"
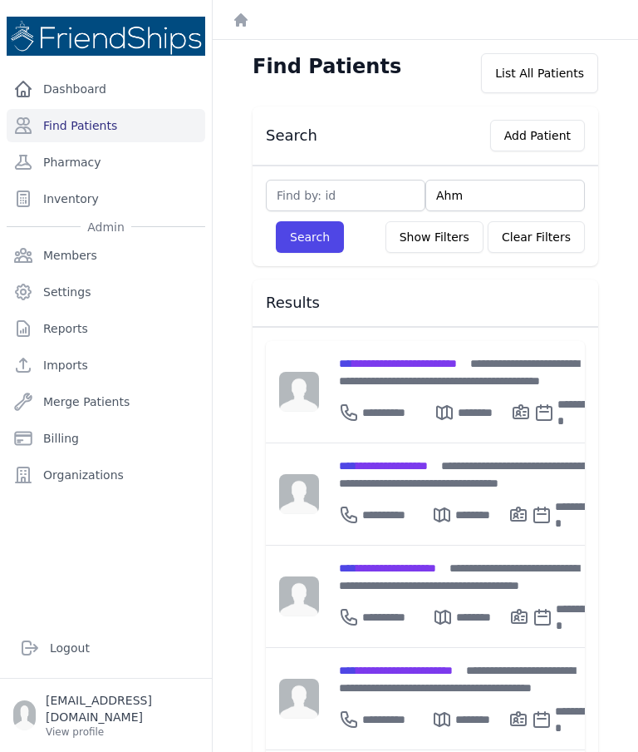
type input "Ahmad"
click at [291, 221] on button "Search" at bounding box center [310, 237] width 68 height 32
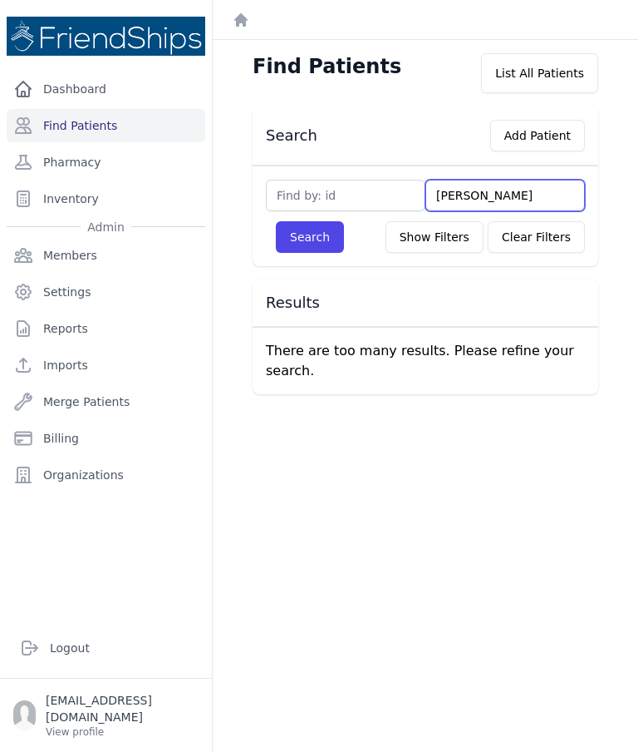
click at [511, 180] on input "Ahmad" at bounding box center [506, 196] width 160 height 32
click at [535, 180] on input "Ahmad" at bounding box center [506, 196] width 160 height 32
click at [533, 180] on input "Ahmad" at bounding box center [506, 196] width 160 height 32
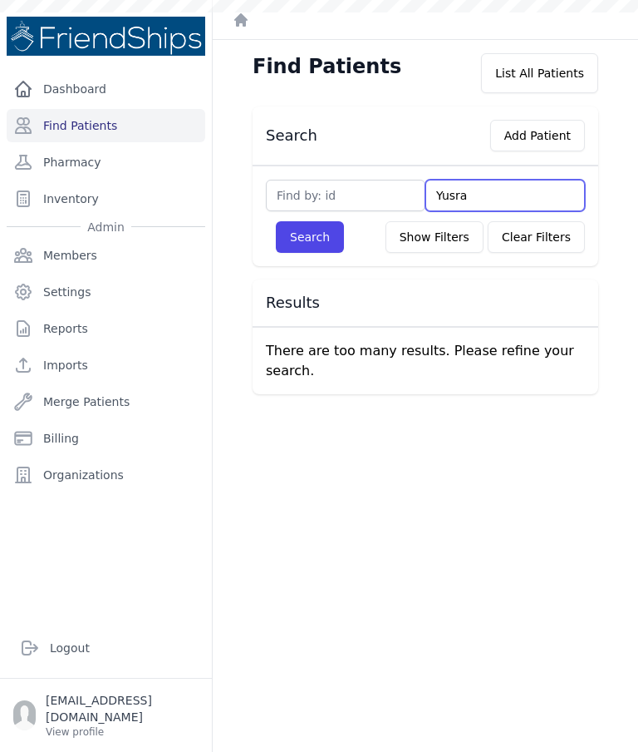
type input "Yusra"
click at [305, 221] on button "Search" at bounding box center [310, 237] width 68 height 32
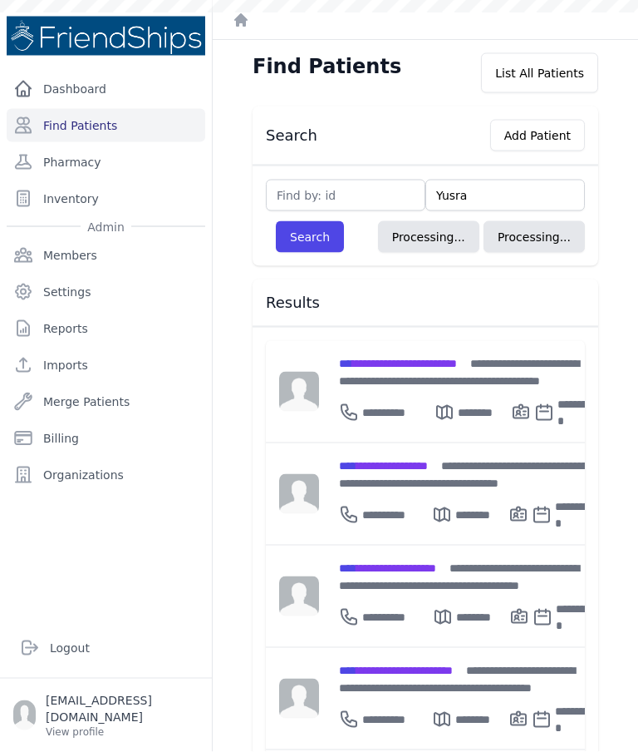
scroll to position [64, 0]
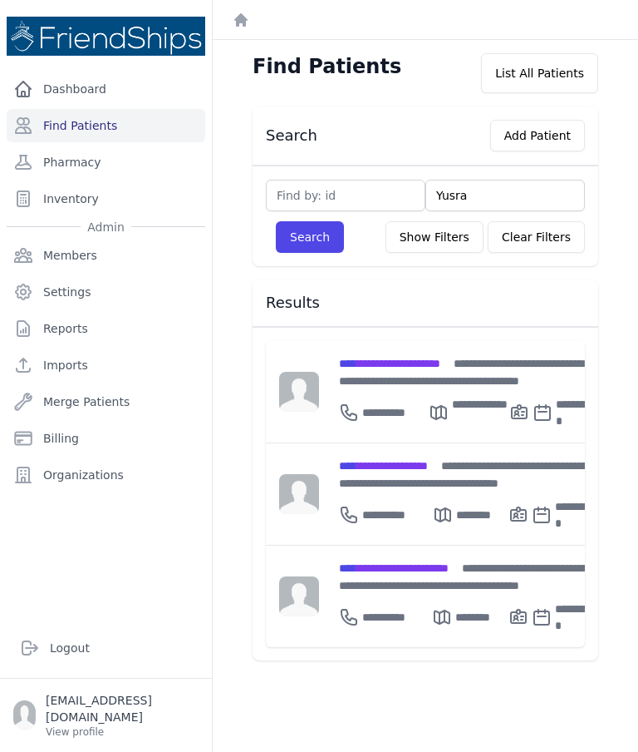
click at [410, 491] on div "**********" at bounding box center [468, 511] width 258 height 40
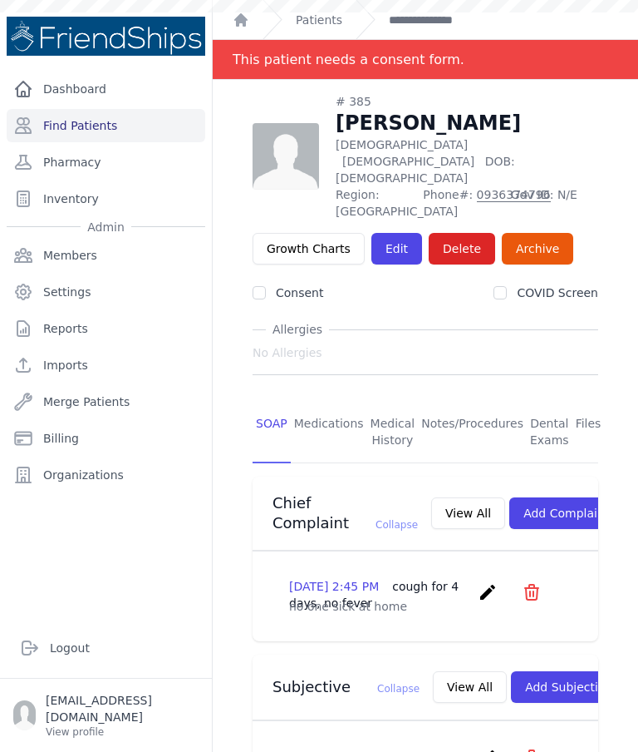
click at [389, 233] on link "Edit" at bounding box center [397, 249] width 51 height 32
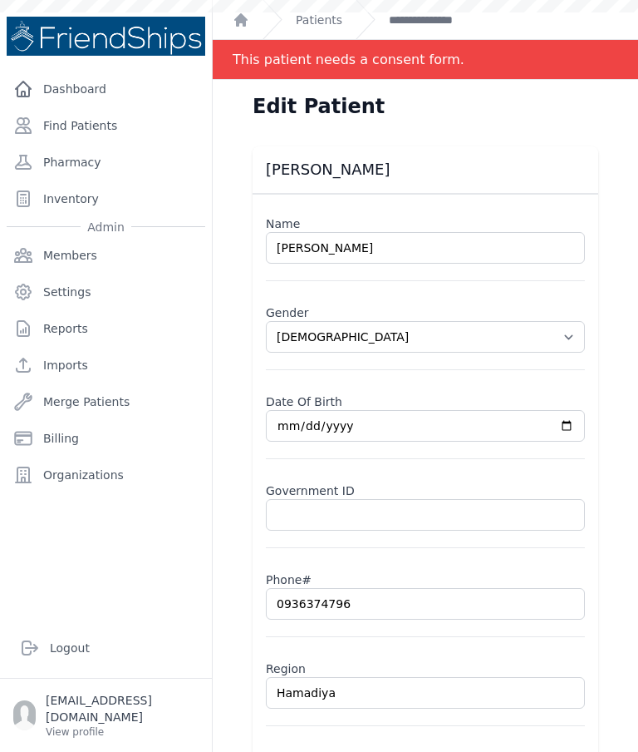
select select "female"
click at [416, 27] on link "**********" at bounding box center [435, 20] width 92 height 17
